Goal: Task Accomplishment & Management: Complete application form

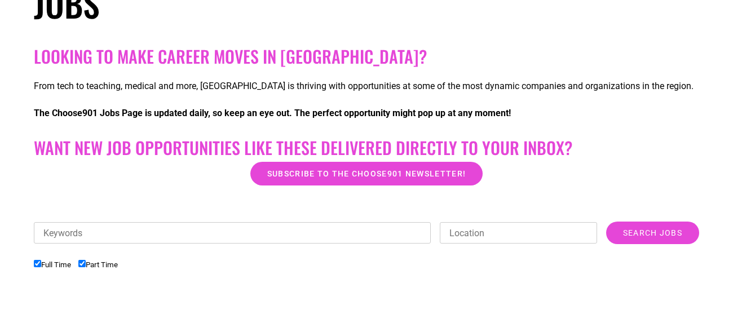
scroll to position [205, 0]
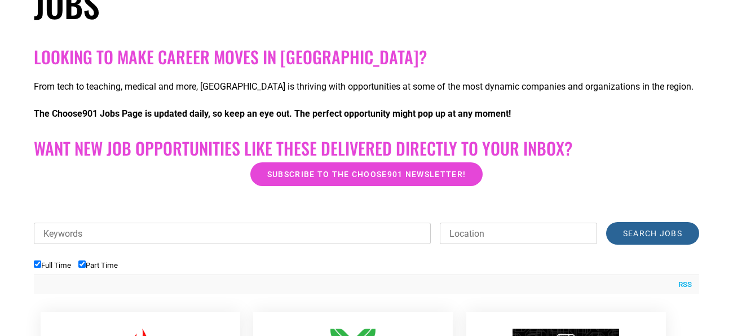
click at [656, 236] on input "Search Jobs" at bounding box center [652, 233] width 93 height 23
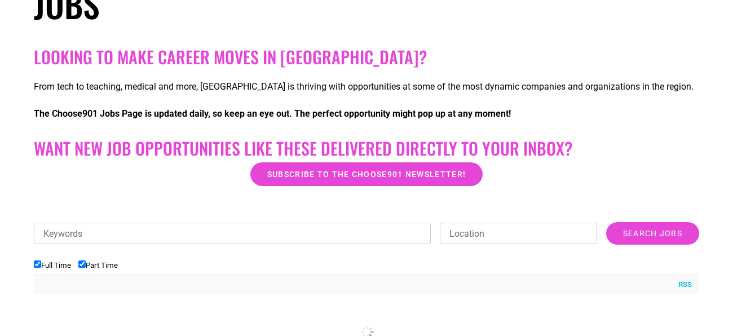
click at [589, 236] on input "Location" at bounding box center [518, 233] width 157 height 21
type input "[GEOGRAPHIC_DATA]"
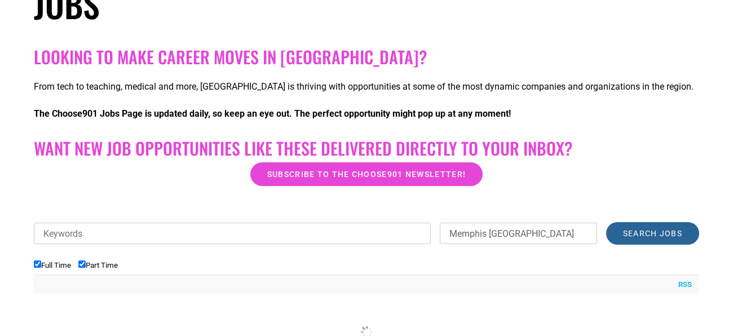
click at [639, 233] on input "Search Jobs" at bounding box center [652, 233] width 93 height 23
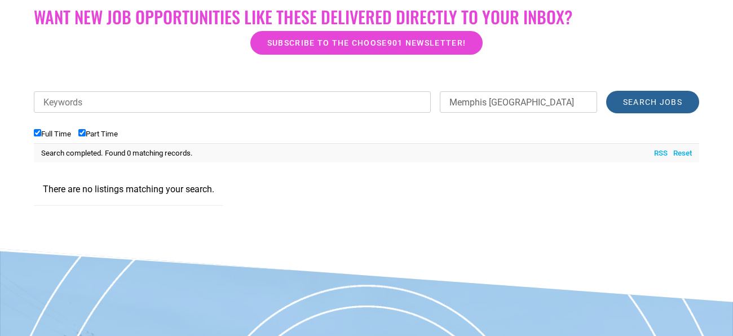
scroll to position [332, 0]
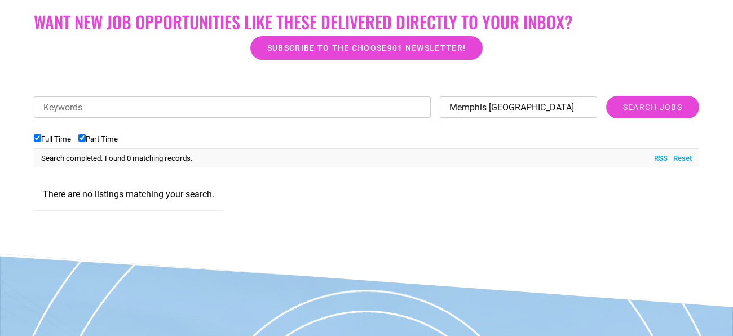
click at [584, 116] on input "Memphis [GEOGRAPHIC_DATA]" at bounding box center [518, 106] width 157 height 21
type input "M"
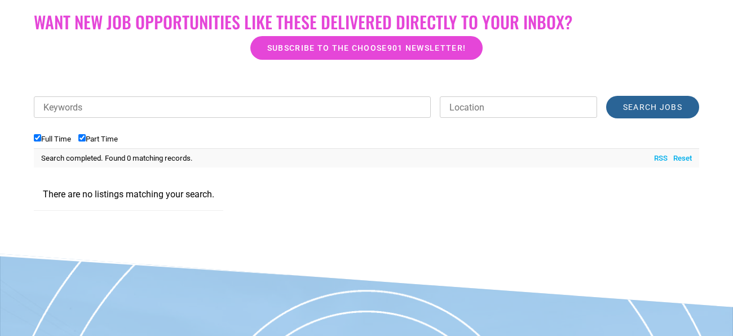
click at [653, 107] on input "Search Jobs" at bounding box center [652, 107] width 93 height 23
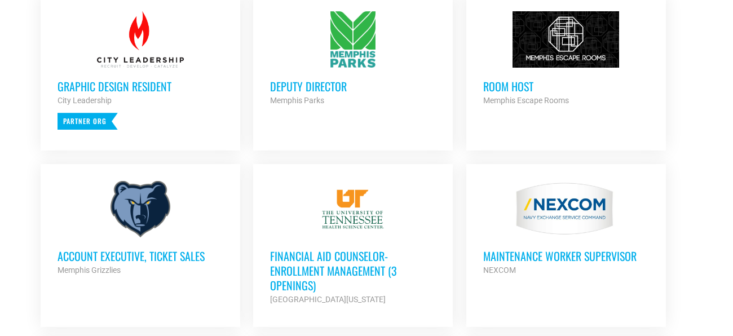
scroll to position [526, 0]
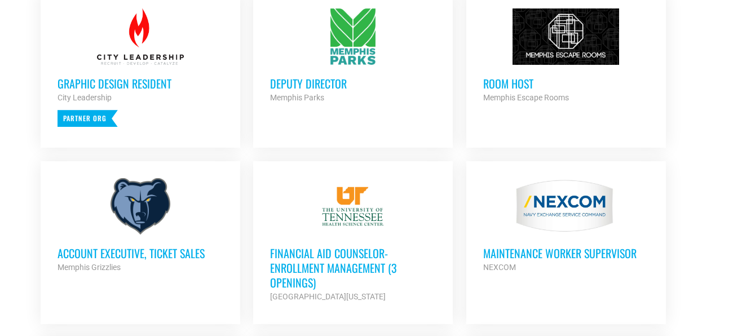
click at [604, 231] on div at bounding box center [566, 206] width 166 height 56
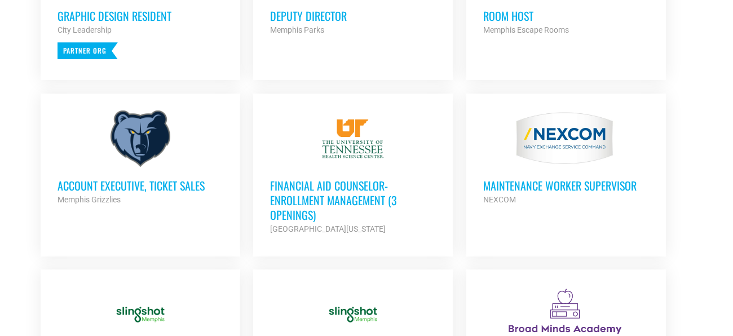
scroll to position [602, 0]
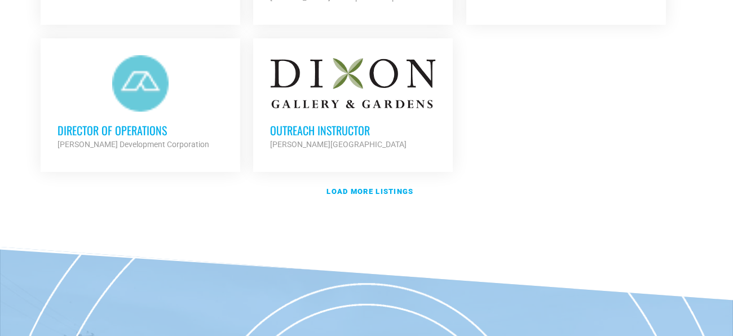
scroll to position [1458, 0]
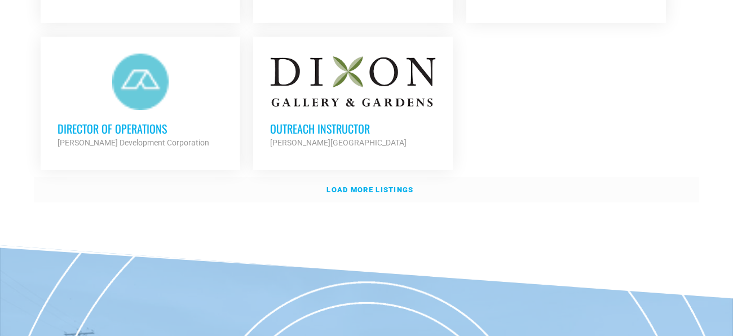
click at [406, 194] on strong "Load more listings" at bounding box center [369, 190] width 87 height 8
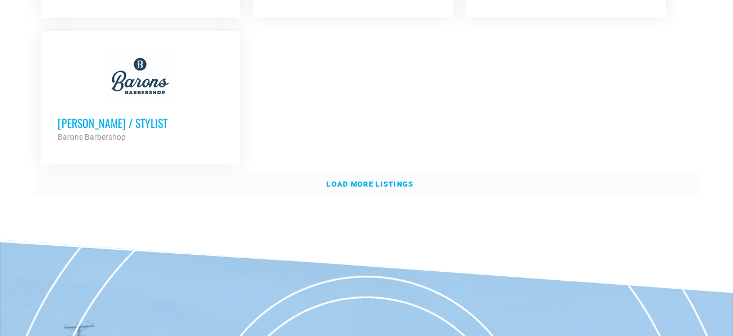
scroll to position [2613, 0]
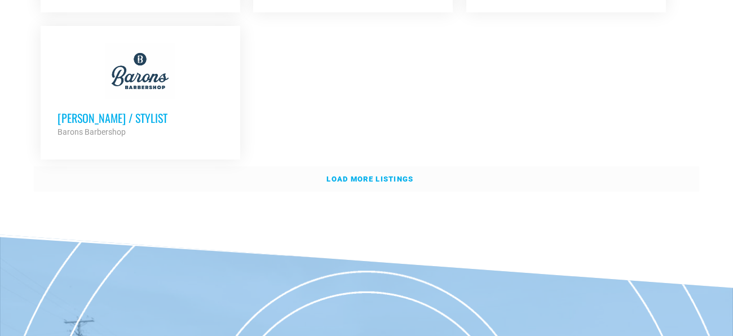
click at [406, 192] on link "Load more listings" at bounding box center [366, 179] width 665 height 26
click at [625, 285] on icon at bounding box center [366, 259] width 734 height 51
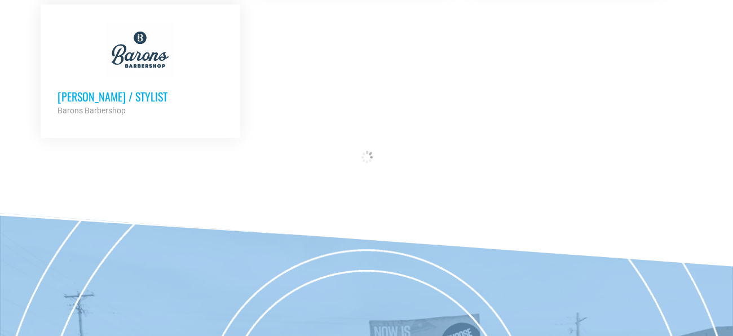
scroll to position [2637, 0]
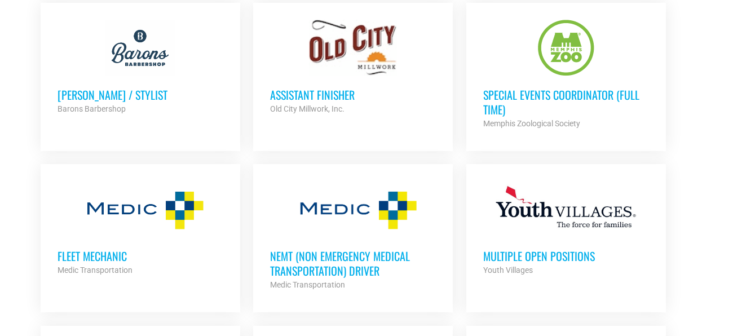
click at [634, 258] on h3 "Multiple Open Positions" at bounding box center [566, 256] width 166 height 15
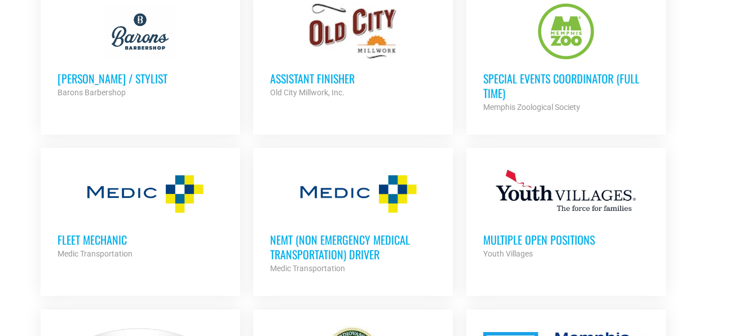
scroll to position [2661, 0]
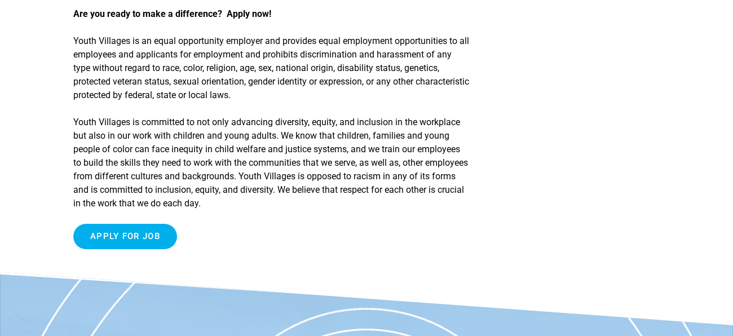
scroll to position [854, 0]
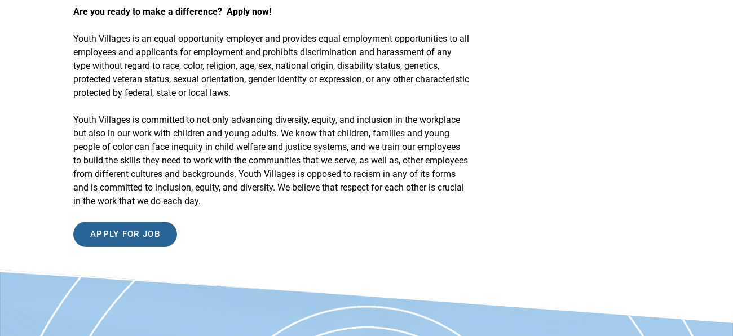
click at [148, 229] on input "Apply for job" at bounding box center [125, 234] width 104 height 25
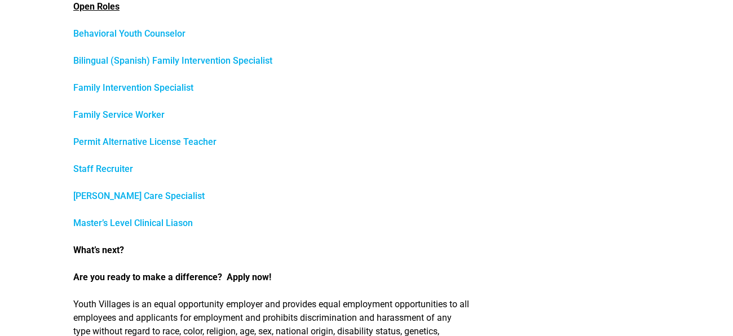
scroll to position [585, 0]
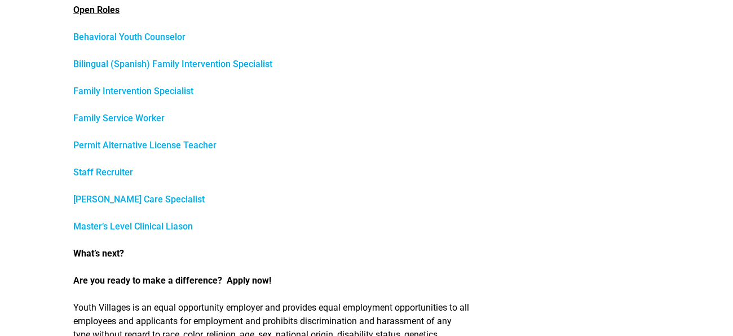
click at [99, 174] on link "Staff Recruiter" at bounding box center [103, 172] width 60 height 11
